Goal: Information Seeking & Learning: Check status

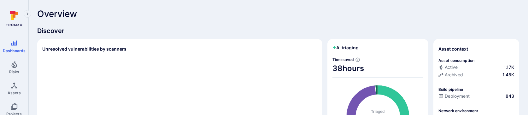
scroll to position [0, 0]
